Goal: Task Accomplishment & Management: Manage account settings

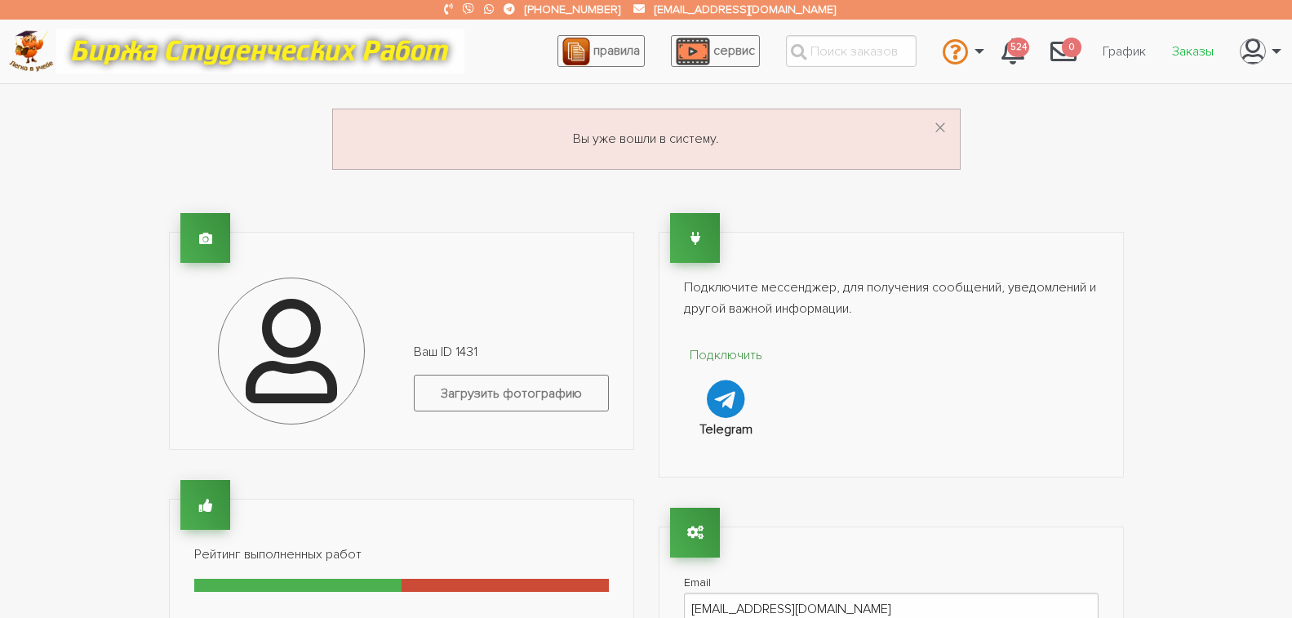
click at [1192, 47] on link "Заказы" at bounding box center [1193, 51] width 68 height 31
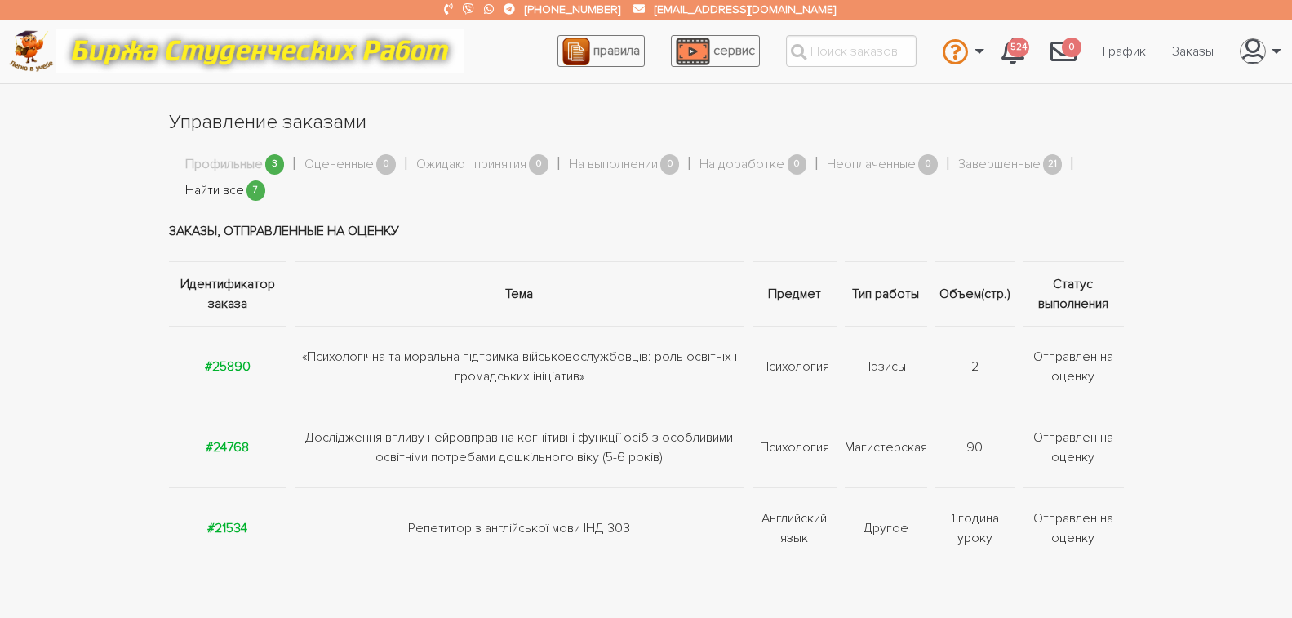
click at [223, 184] on link "Найти все" at bounding box center [214, 190] width 59 height 21
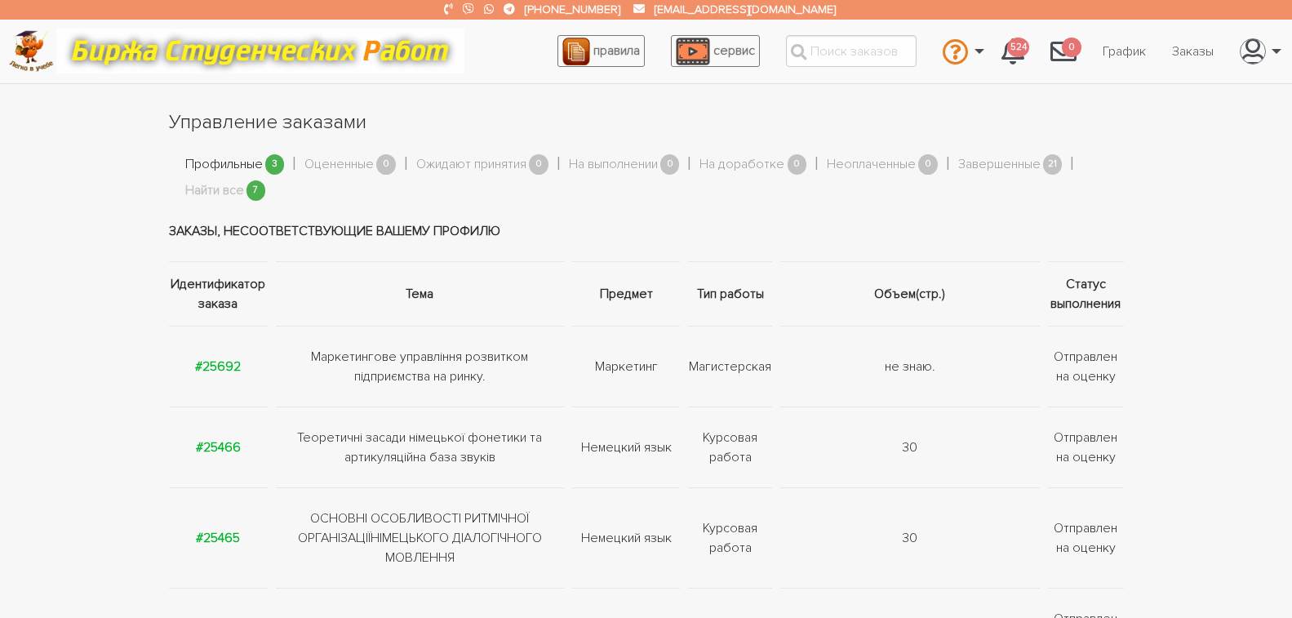
click at [233, 167] on link "Профильные" at bounding box center [224, 164] width 78 height 21
